Goal: Transaction & Acquisition: Purchase product/service

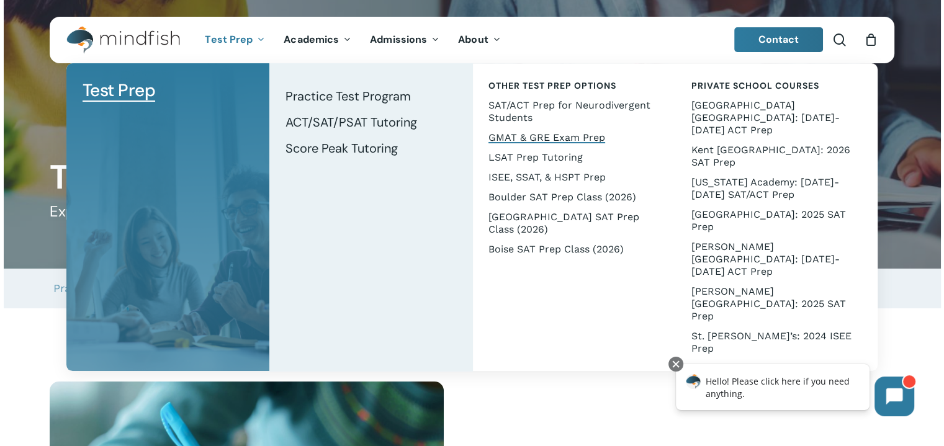
click at [553, 138] on span "GMAT & GRE Exam Prep" at bounding box center [547, 138] width 117 height 12
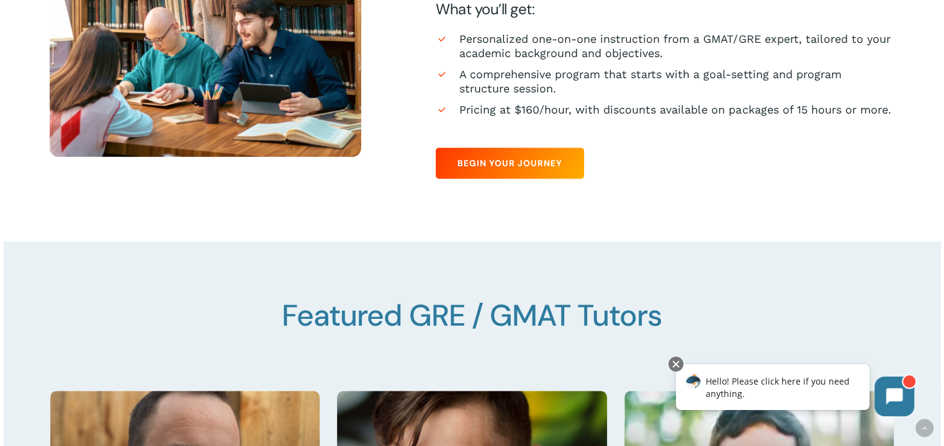
scroll to position [862, 0]
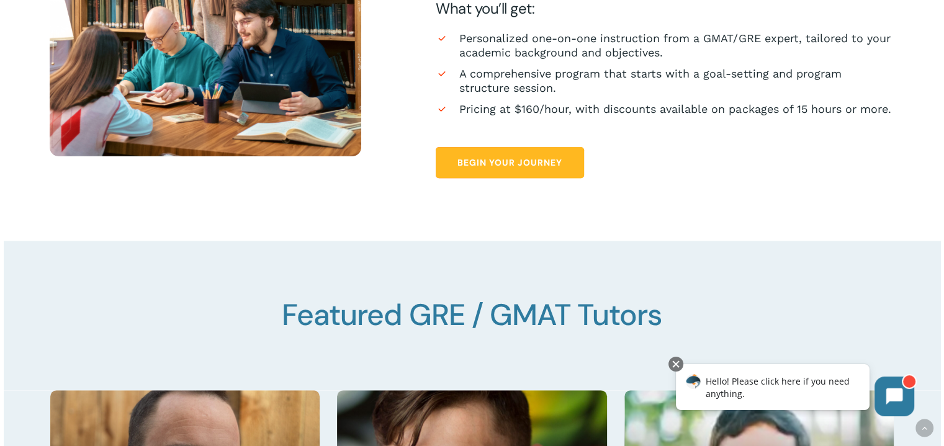
click at [523, 162] on span "Begin Your Journey" at bounding box center [509, 162] width 105 height 12
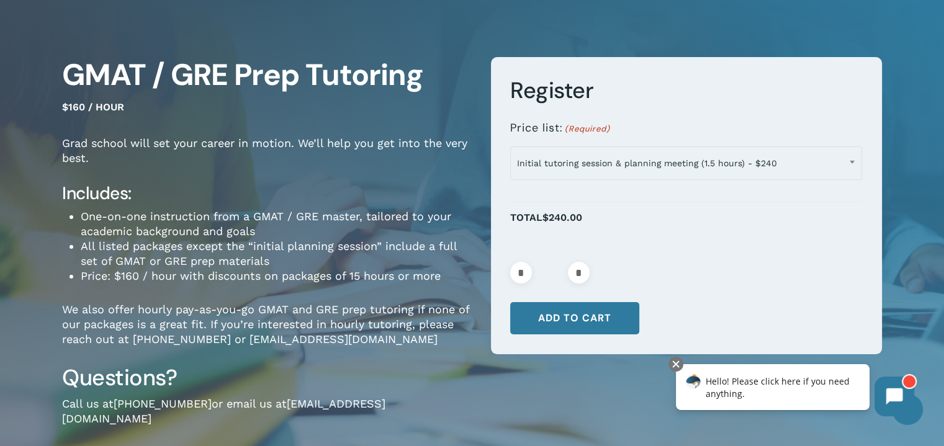
scroll to position [66, 0]
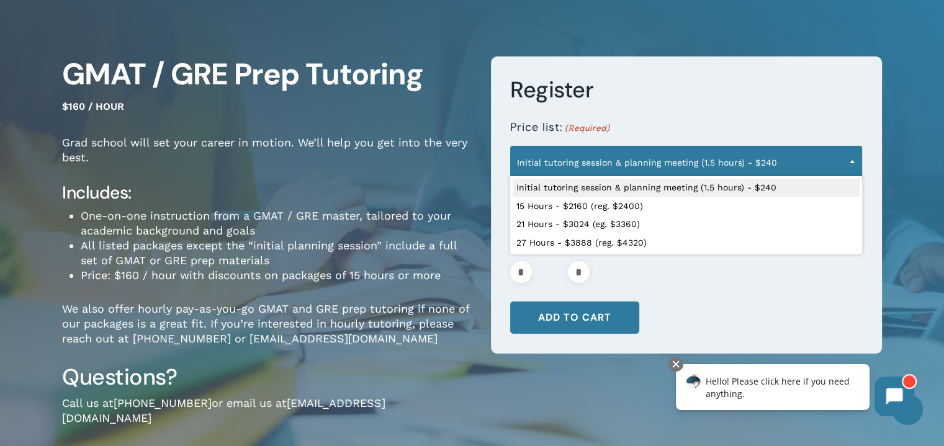
click at [835, 166] on span "Initial tutoring session & planning meeting (1.5 hours) - $240" at bounding box center [686, 163] width 351 height 26
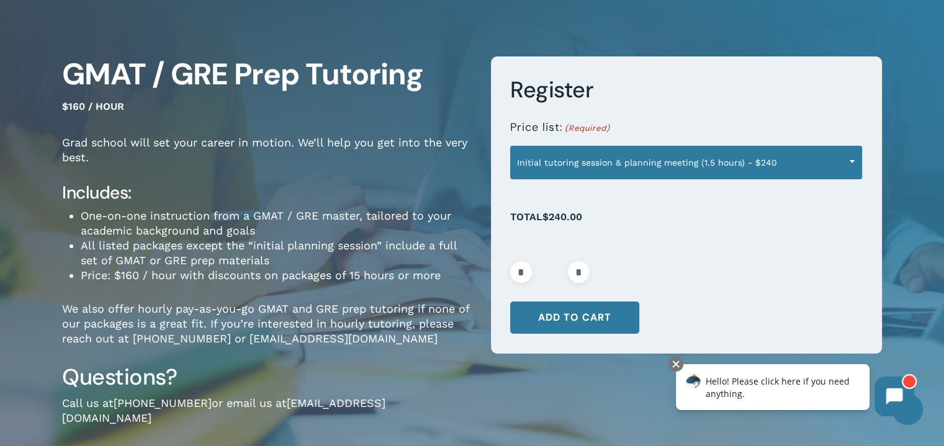
click at [835, 166] on span "Initial tutoring session & planning meeting (1.5 hours) - $240" at bounding box center [686, 163] width 351 height 26
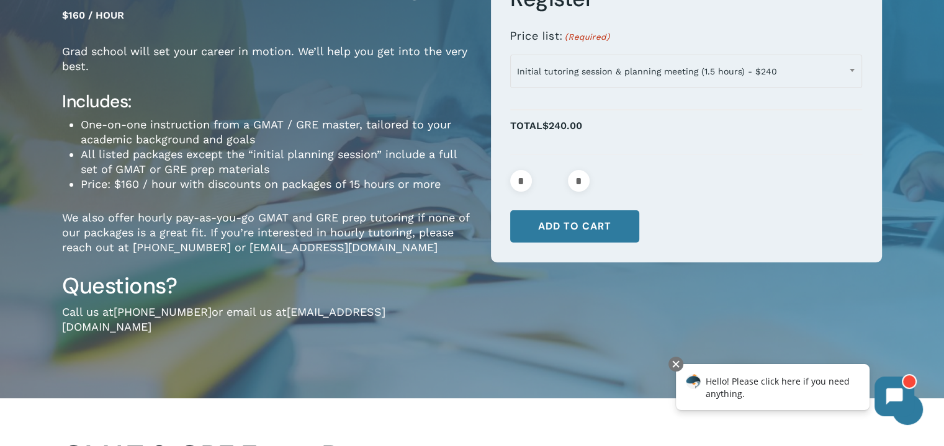
scroll to position [156, 0]
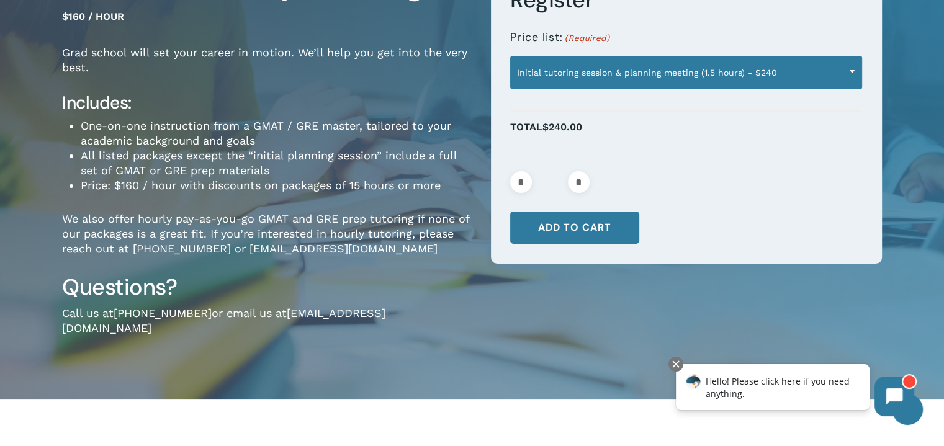
click at [820, 82] on span "Initial tutoring session & planning meeting (1.5 hours) - $240" at bounding box center [686, 73] width 351 height 26
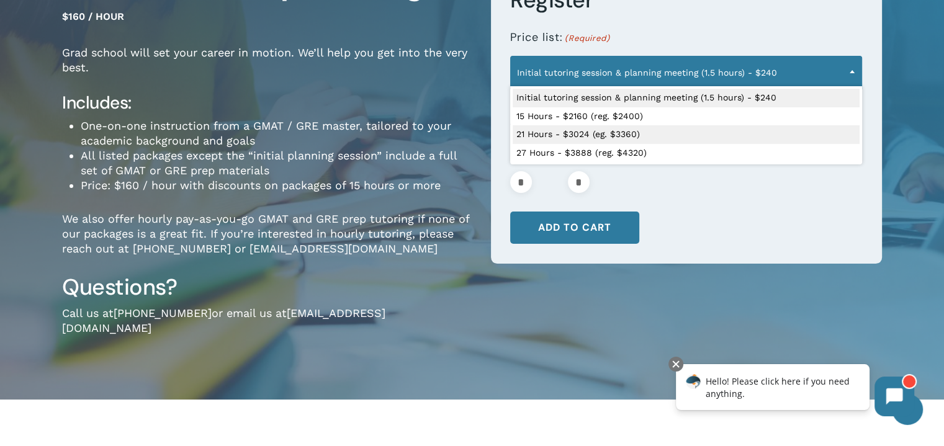
click at [487, 297] on div "**********" at bounding box center [677, 159] width 410 height 386
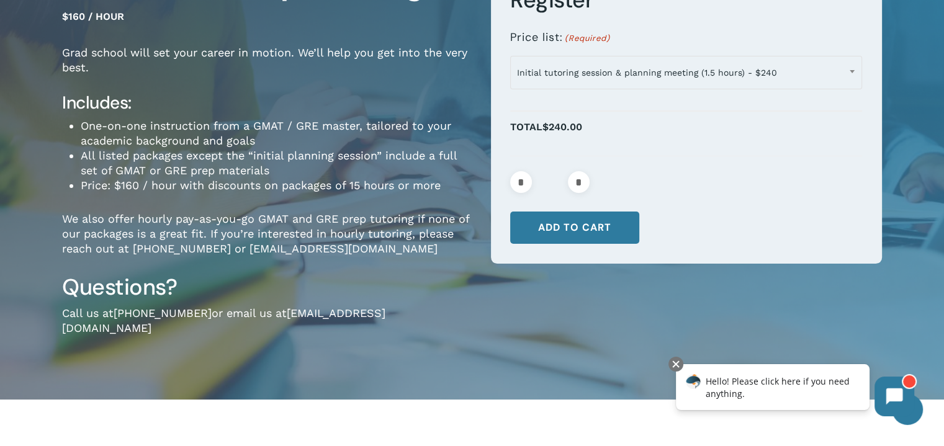
scroll to position [0, 0]
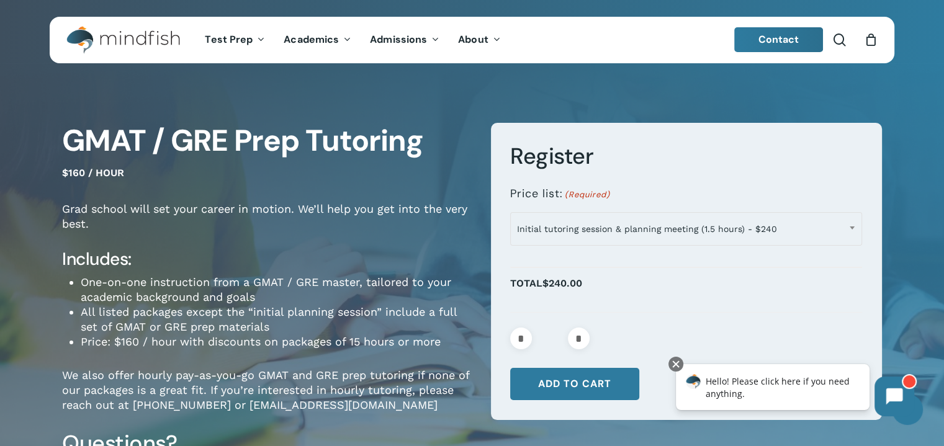
click at [834, 86] on div "**********" at bounding box center [472, 316] width 944 height 480
